Goal: Transaction & Acquisition: Purchase product/service

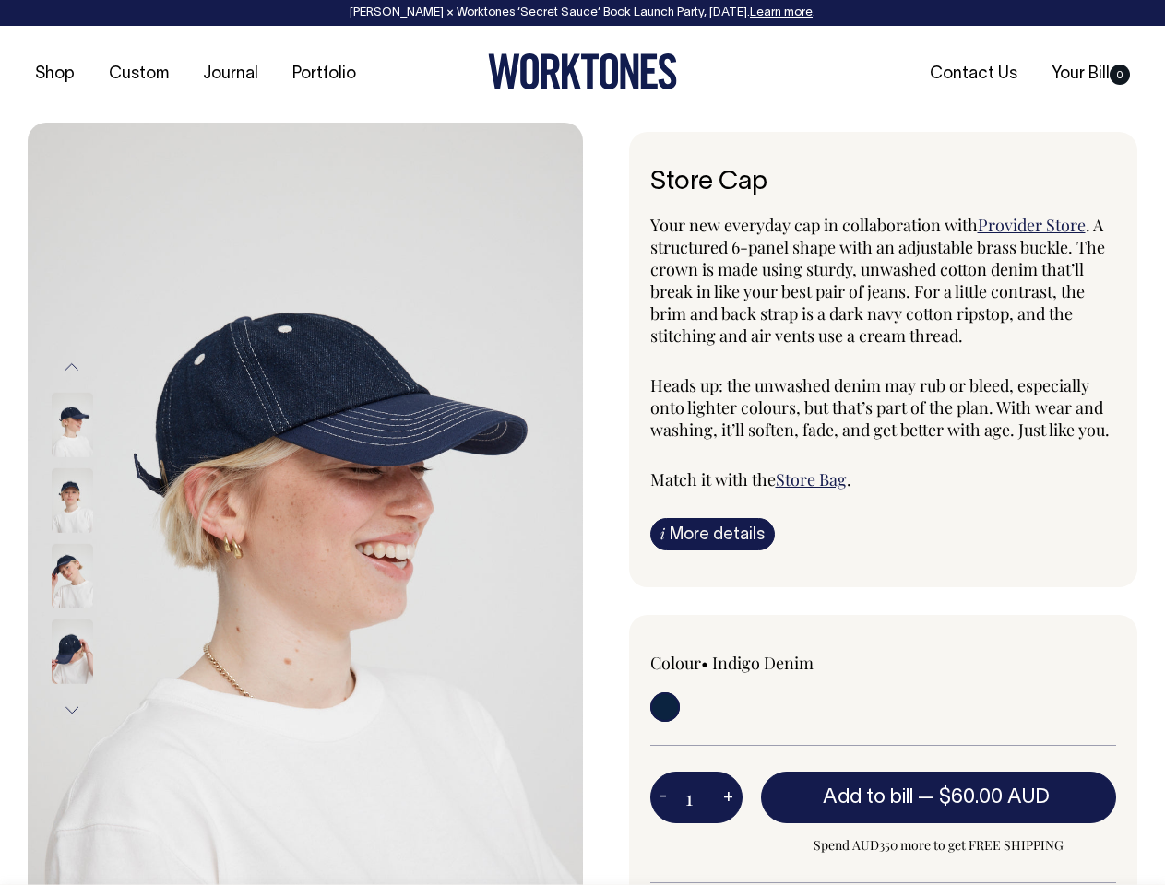
click at [305, 504] on img at bounding box center [305, 539] width 555 height 832
click at [97, 539] on div at bounding box center [97, 577] width 92 height 76
click at [72, 367] on button "Previous" at bounding box center [72, 368] width 28 height 42
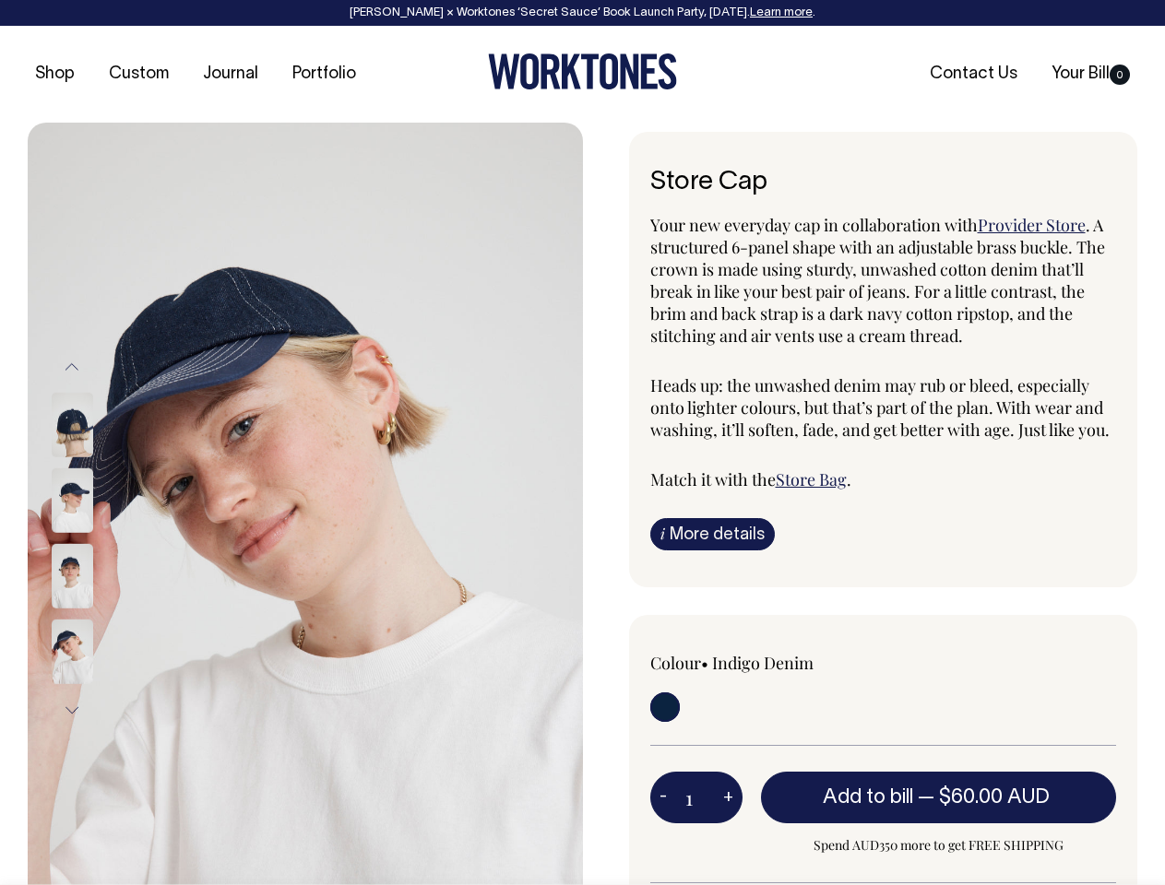
click at [97, 539] on div at bounding box center [97, 577] width 92 height 76
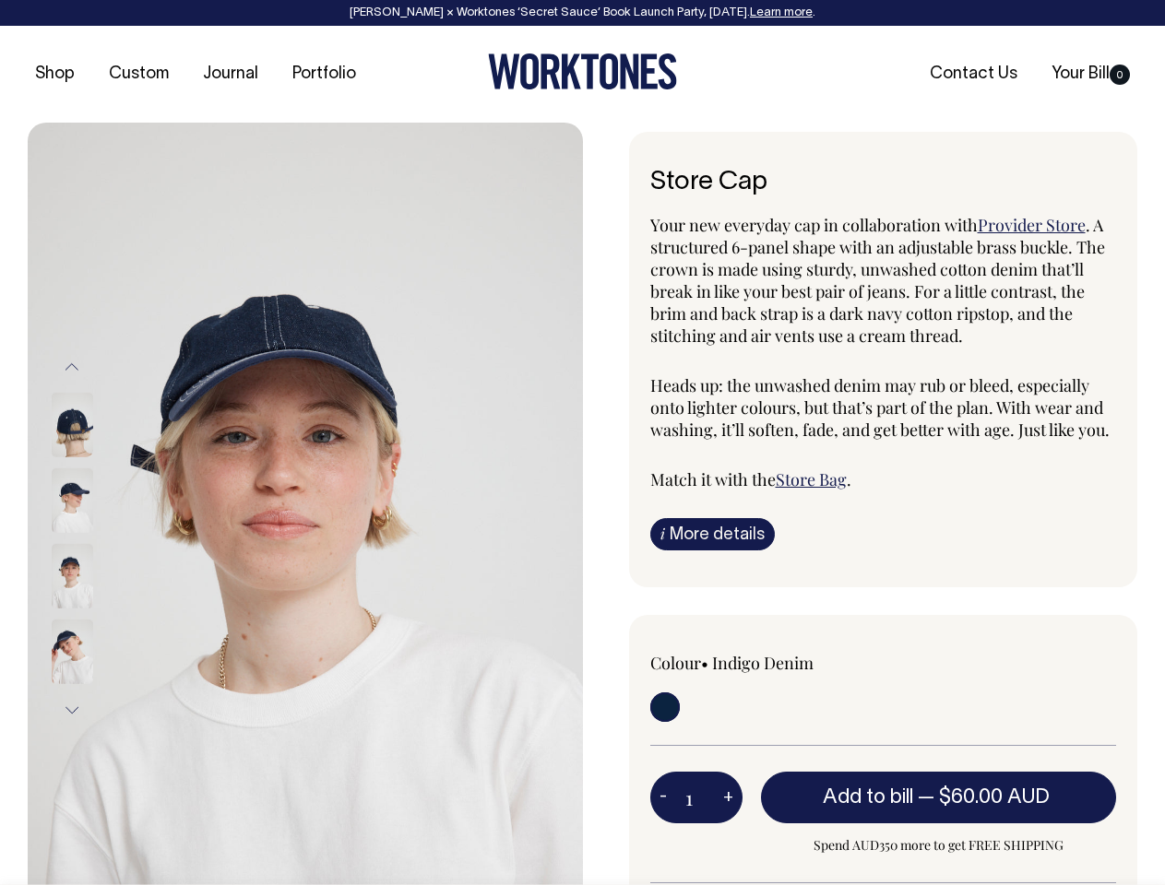
click at [72, 710] on button "Next" at bounding box center [72, 711] width 28 height 42
click at [663, 797] on button "-" at bounding box center [663, 797] width 26 height 37
click at [728, 797] on button "+" at bounding box center [728, 797] width 29 height 37
type input "2"
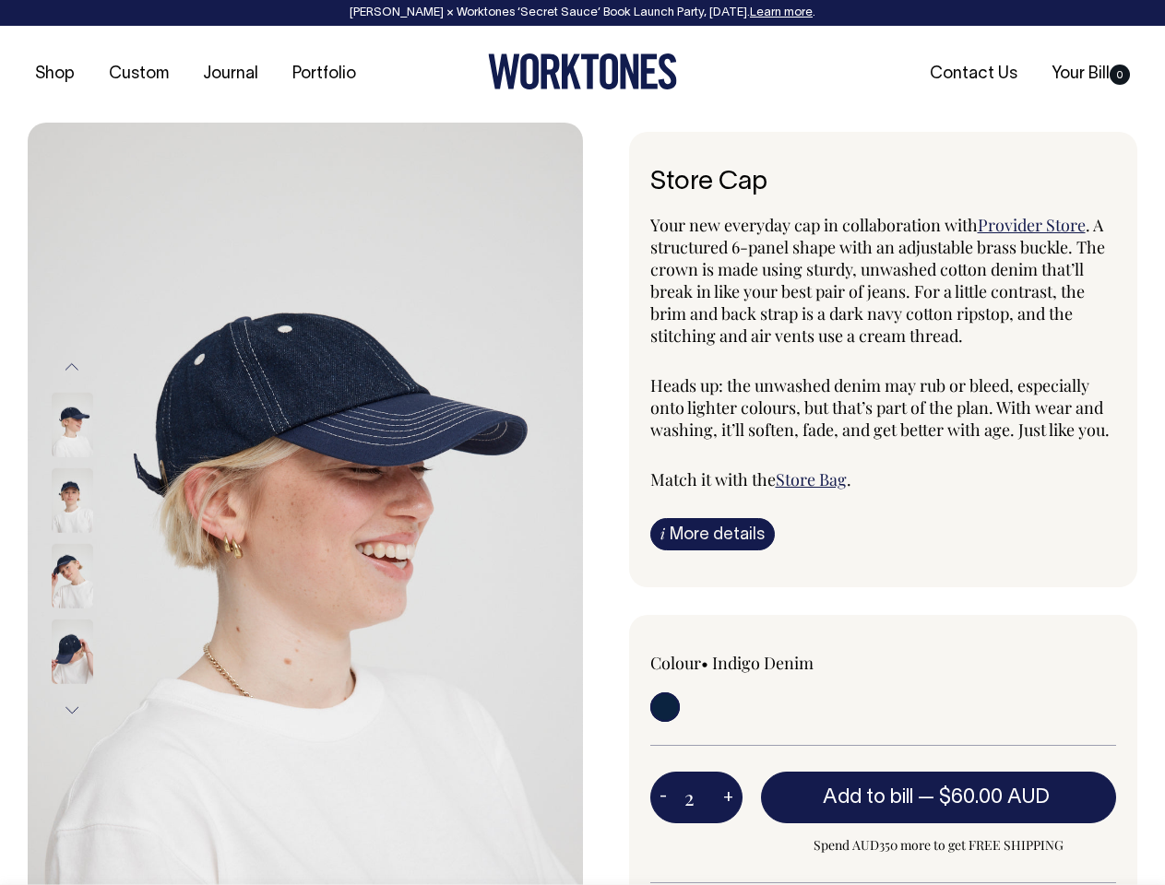
click at [939, 797] on span "— $60.00 AUD" at bounding box center [986, 798] width 136 height 18
